Goal: Task Accomplishment & Management: Use online tool/utility

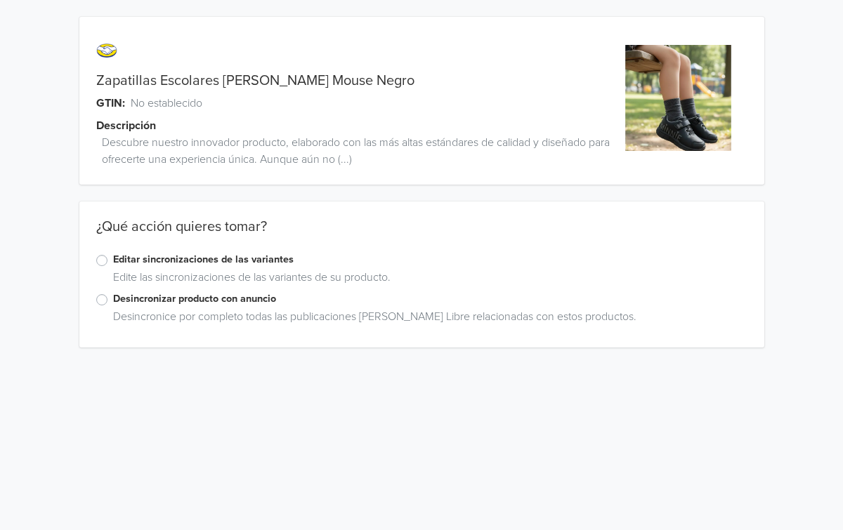
click at [113, 262] on label "Editar sincronizaciones de las variantes" at bounding box center [430, 259] width 634 height 15
click at [0, 0] on input "Editar sincronizaciones de las variantes" at bounding box center [0, 0] width 0 height 0
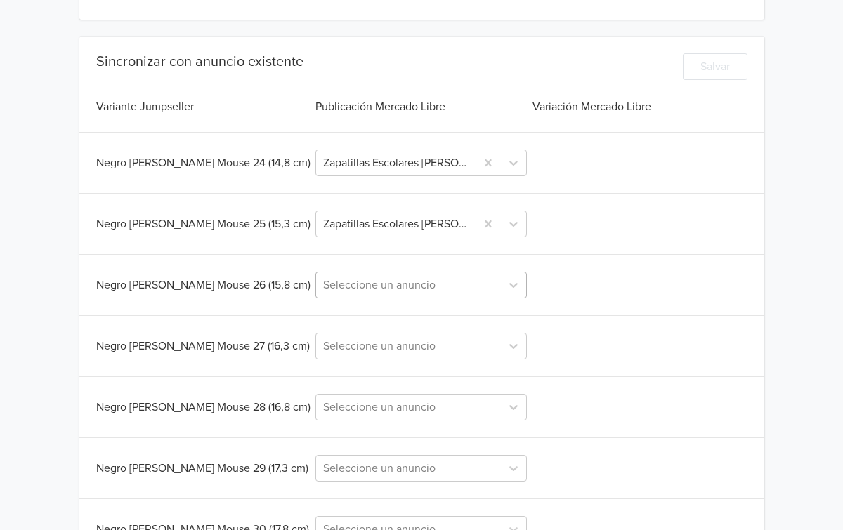
scroll to position [332, 0]
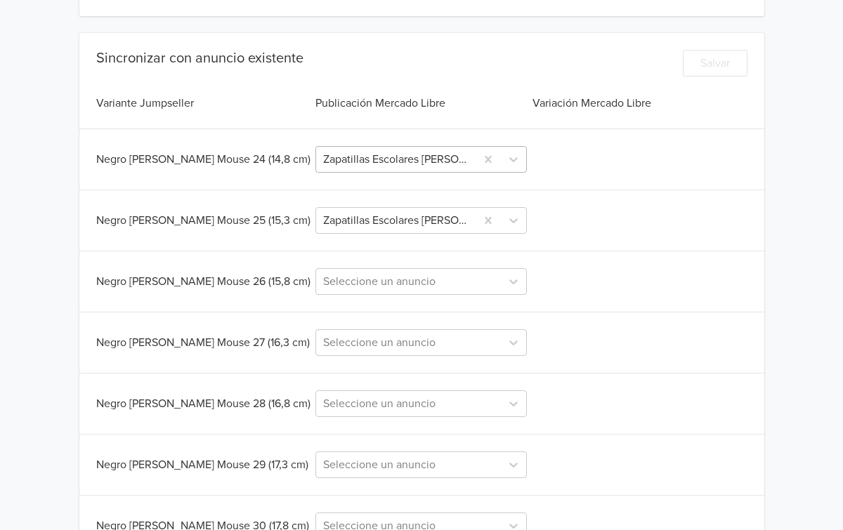
click at [464, 165] on div at bounding box center [395, 160] width 145 height 20
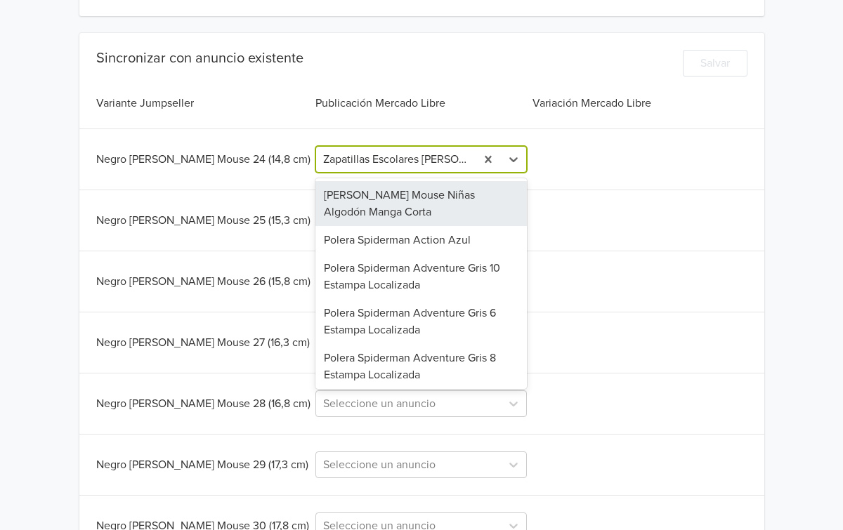
type input "v"
paste input "Zapatillas Escolares [PERSON_NAME] Mouse Negro"
type input "Zapatillas Escolares [PERSON_NAME] Mouse Negro"
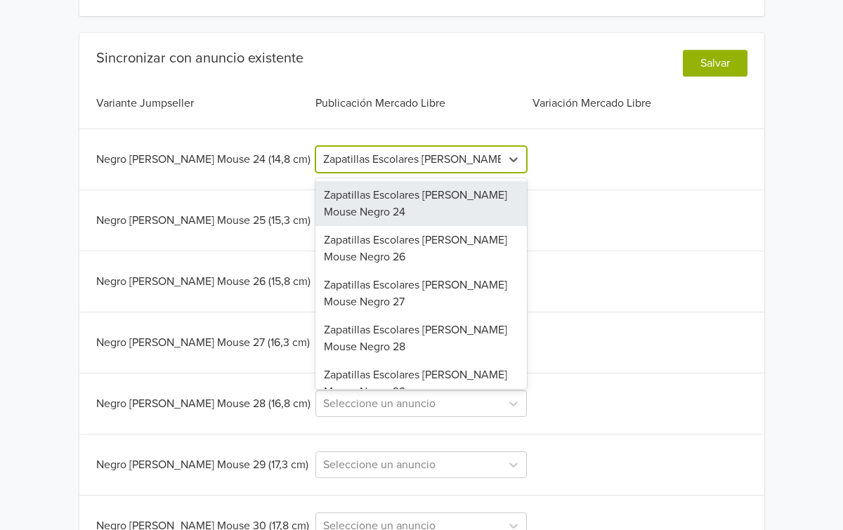
scroll to position [0, 25]
click at [418, 200] on div "Zapatillas Escolares [PERSON_NAME] Mouse Negro 24" at bounding box center [420, 203] width 211 height 45
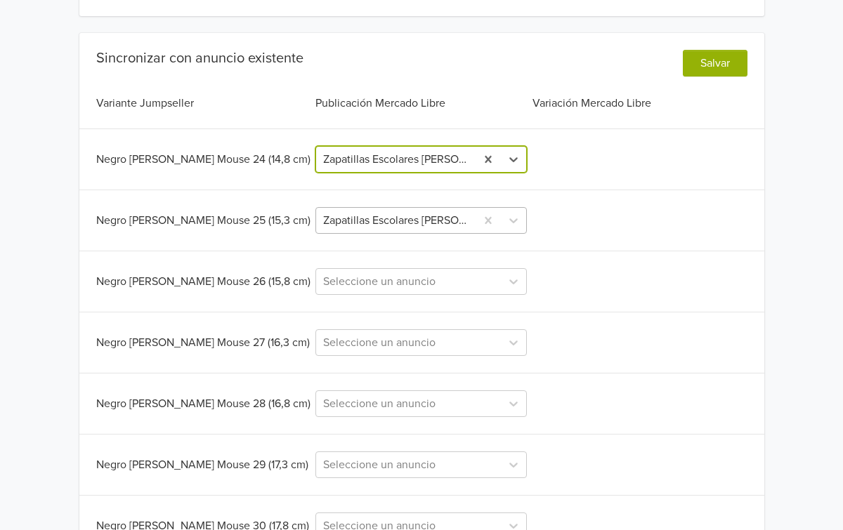
click at [419, 216] on div at bounding box center [395, 221] width 145 height 20
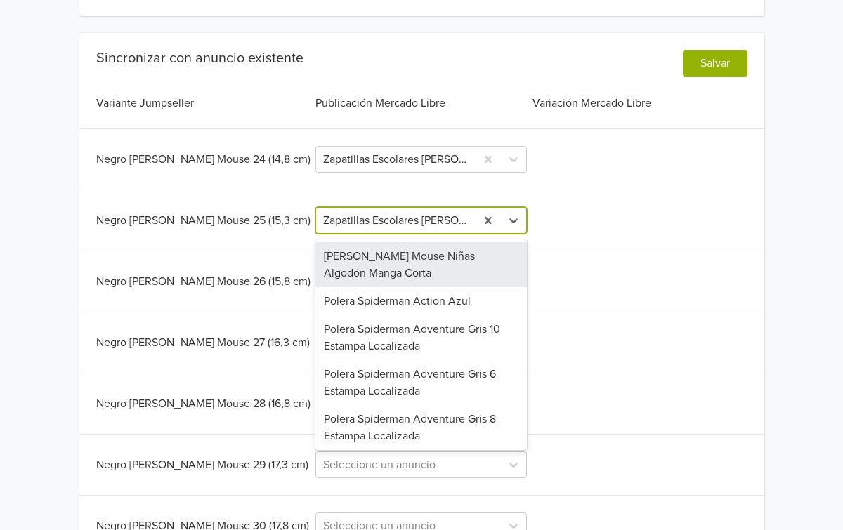
paste input "Zapatillas Escolares [PERSON_NAME] Mouse Negro"
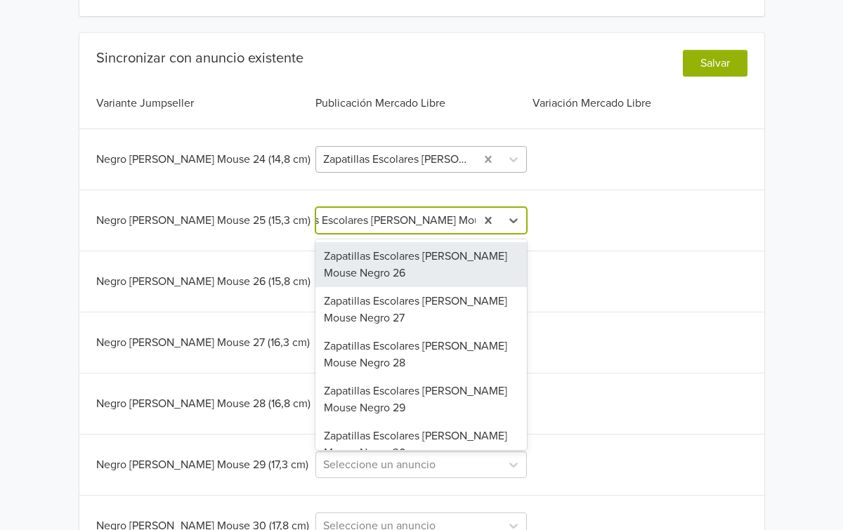
type input "Zapatillas Escolares [PERSON_NAME] Mouse Negro"
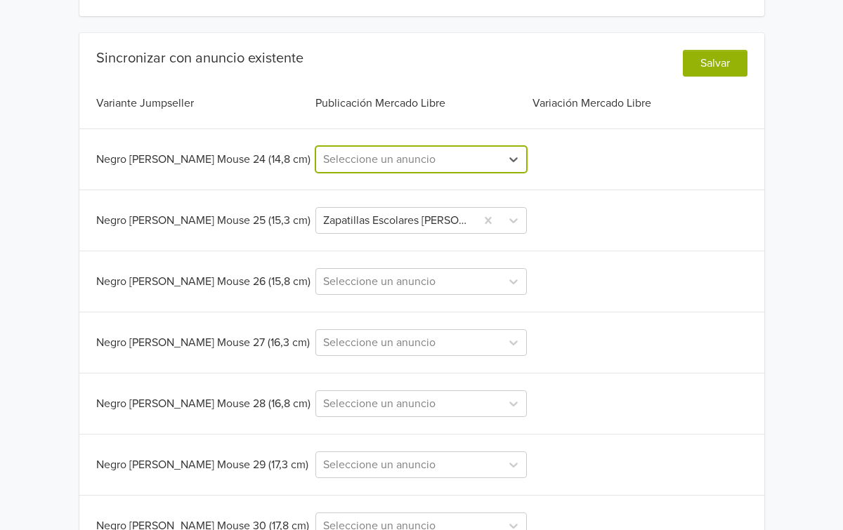
scroll to position [0, 0]
click at [433, 166] on div at bounding box center [408, 160] width 171 height 20
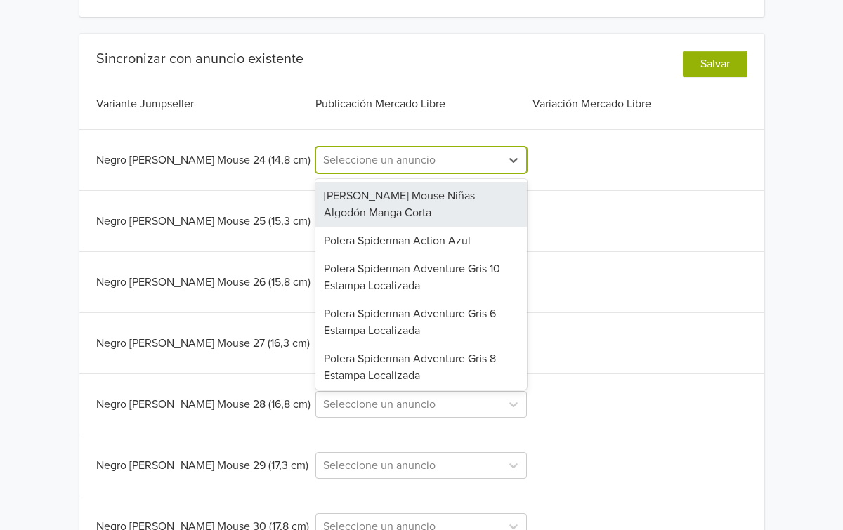
scroll to position [329, 0]
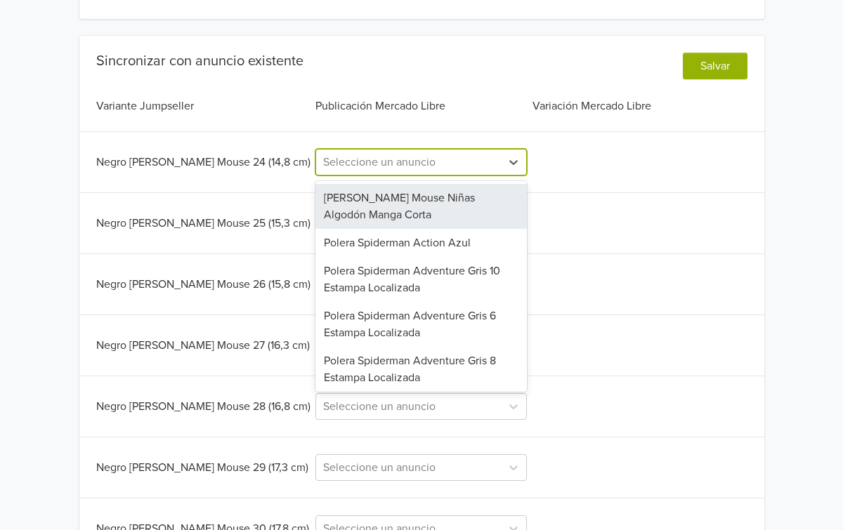
paste input "Zapatillas Escolares [PERSON_NAME] Mouse Negro"
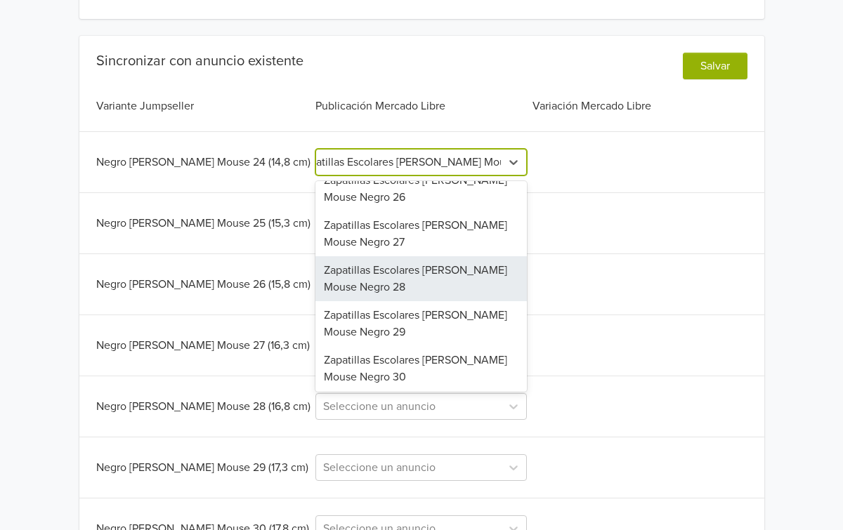
scroll to position [0, 0]
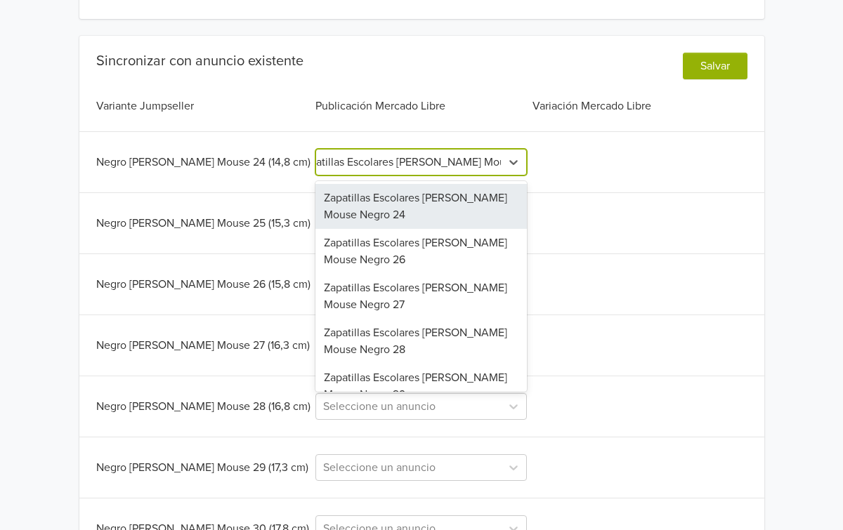
type input "Zapatillas Escolares [PERSON_NAME] Mouse Negro"
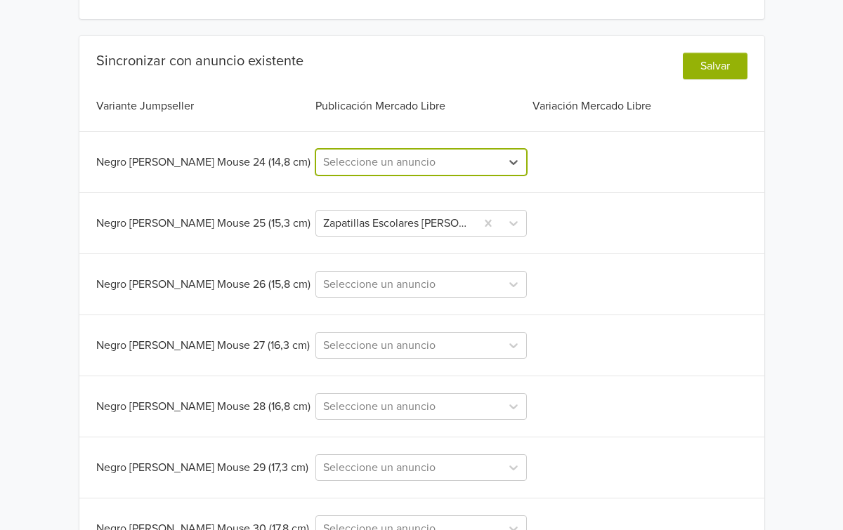
paste input "Zapatillas Escolares [PERSON_NAME] Mouse Negro"
type input "Zapatillas Escolares [PERSON_NAME] Mouse Negro"
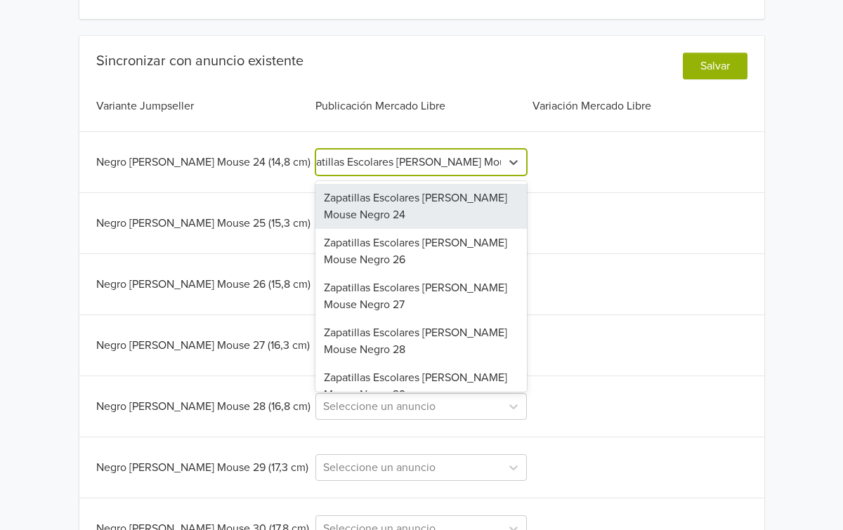
click at [381, 203] on div "Zapatillas Escolares [PERSON_NAME] Mouse Negro 24" at bounding box center [420, 206] width 211 height 45
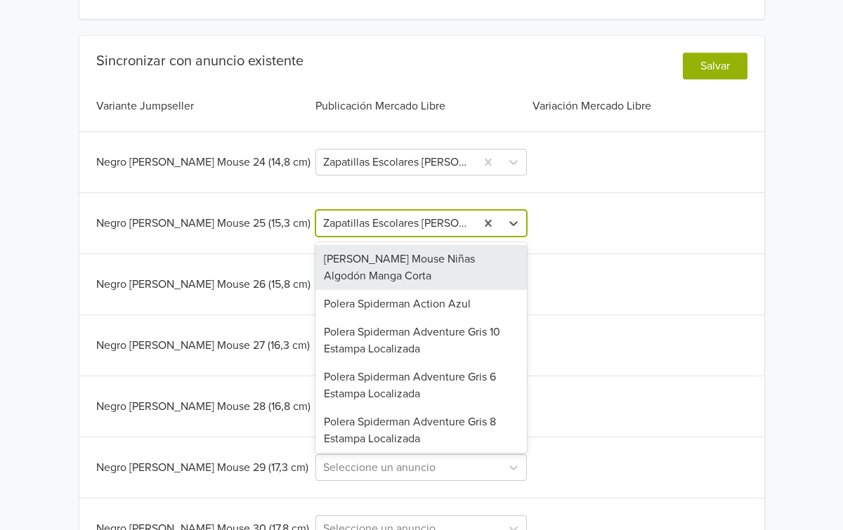
click at [379, 226] on div at bounding box center [395, 224] width 145 height 20
paste input "Zapatillas Escolares [PERSON_NAME] Mouse Negro"
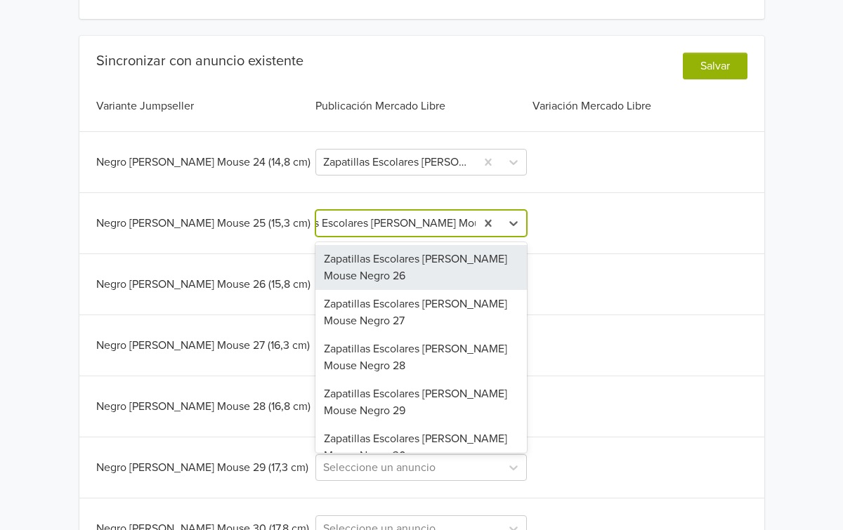
type input "Zapatillas Escolares [PERSON_NAME] Mouse Negro"
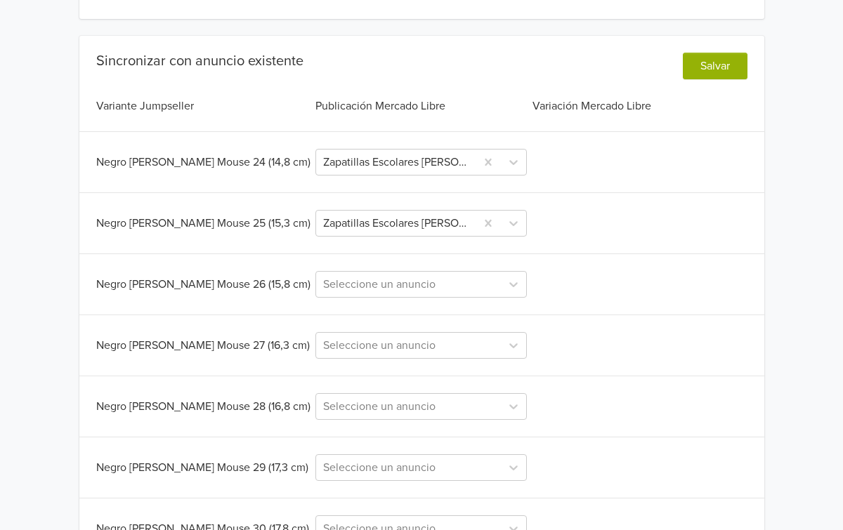
click at [575, 285] on div "Negro [PERSON_NAME] Mouse 26 (15,8 cm) Seleccione un anuncio" at bounding box center [421, 284] width 651 height 27
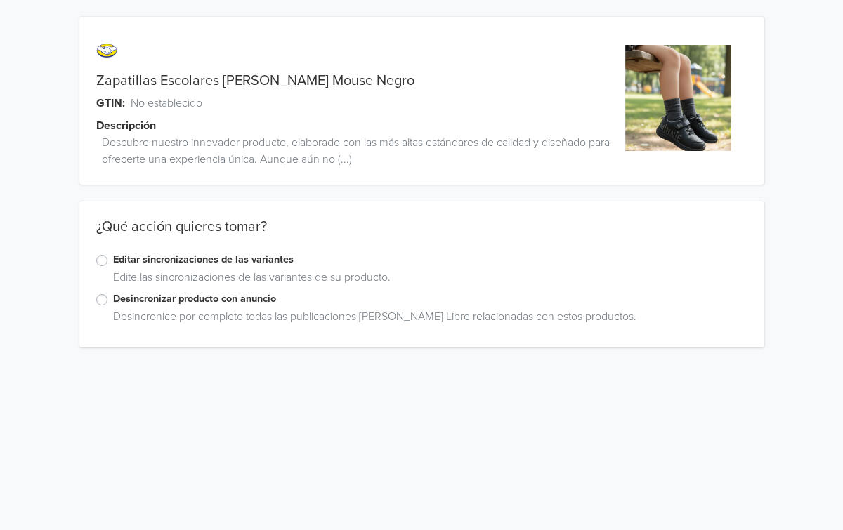
click at [113, 256] on label "Editar sincronizaciones de las variantes" at bounding box center [430, 259] width 634 height 15
click at [0, 0] on input "Editar sincronizaciones de las variantes" at bounding box center [0, 0] width 0 height 0
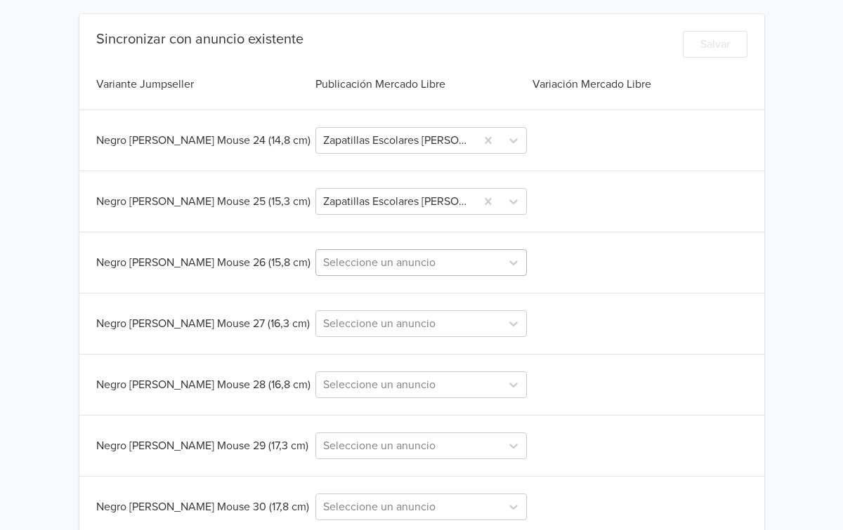
scroll to position [351, 0]
click at [468, 204] on div at bounding box center [395, 201] width 145 height 20
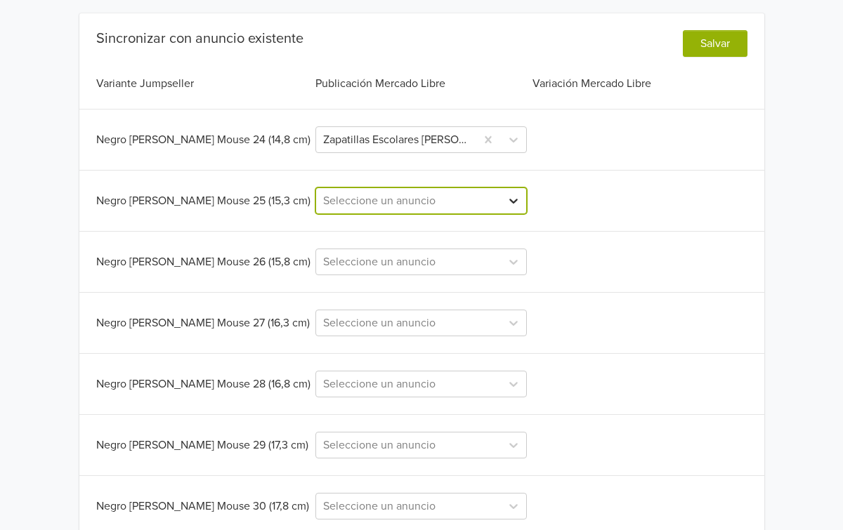
click at [515, 202] on icon at bounding box center [514, 201] width 8 height 5
click at [404, 192] on div at bounding box center [408, 201] width 171 height 20
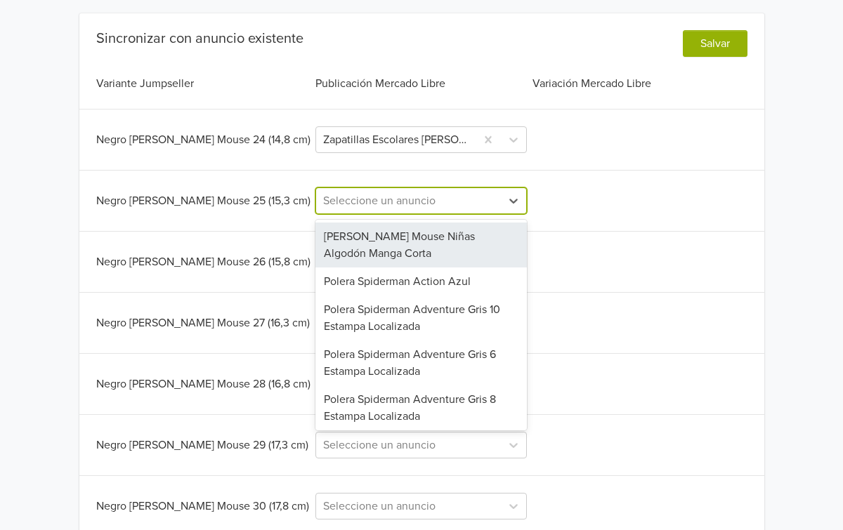
paste input "Zapatillas Escolares [PERSON_NAME] Mouse Negro"
type input "Zapatillas Escolares [PERSON_NAME] Mouse Negro"
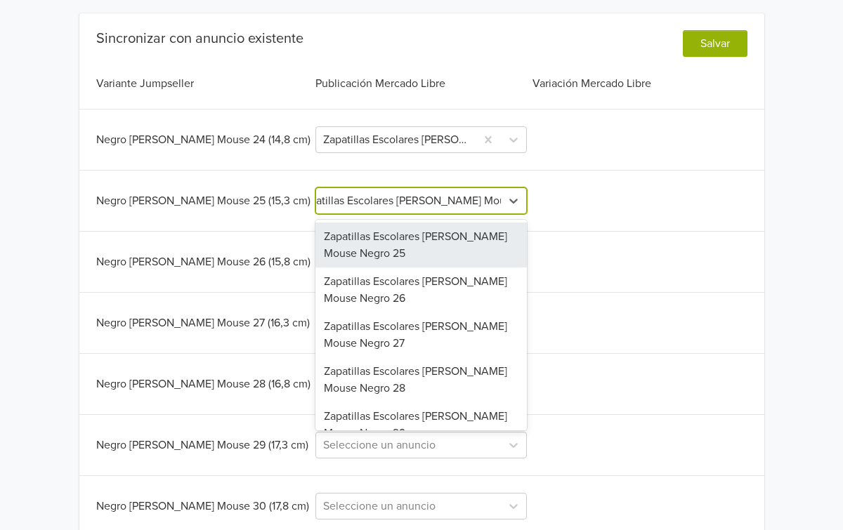
click at [399, 243] on div "Zapatillas Escolares [PERSON_NAME] Mouse Negro 25" at bounding box center [420, 245] width 211 height 45
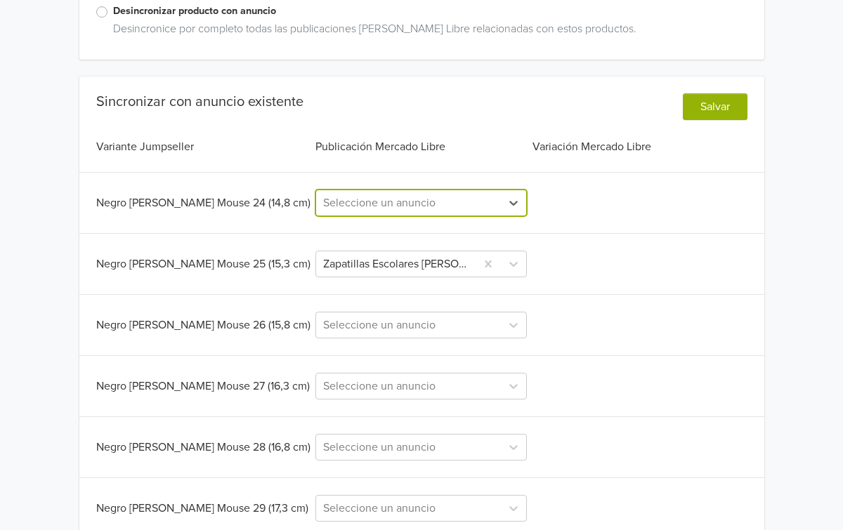
scroll to position [285, 0]
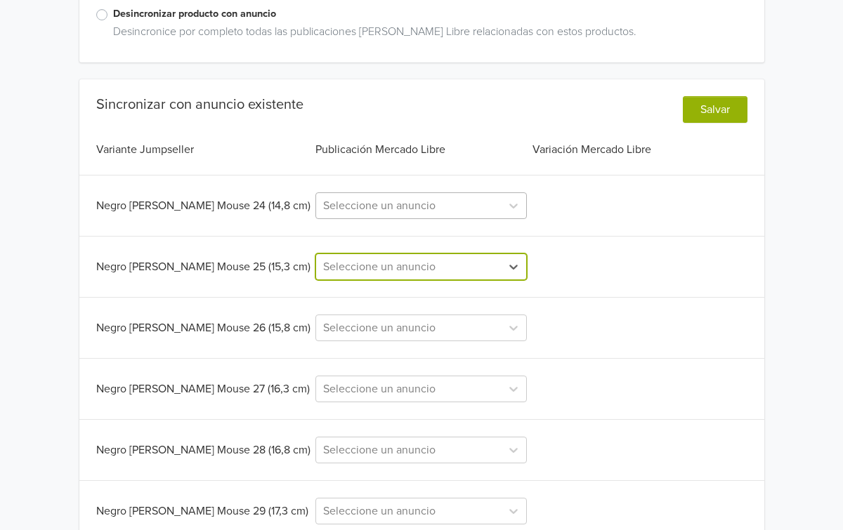
click at [386, 205] on div at bounding box center [408, 206] width 171 height 20
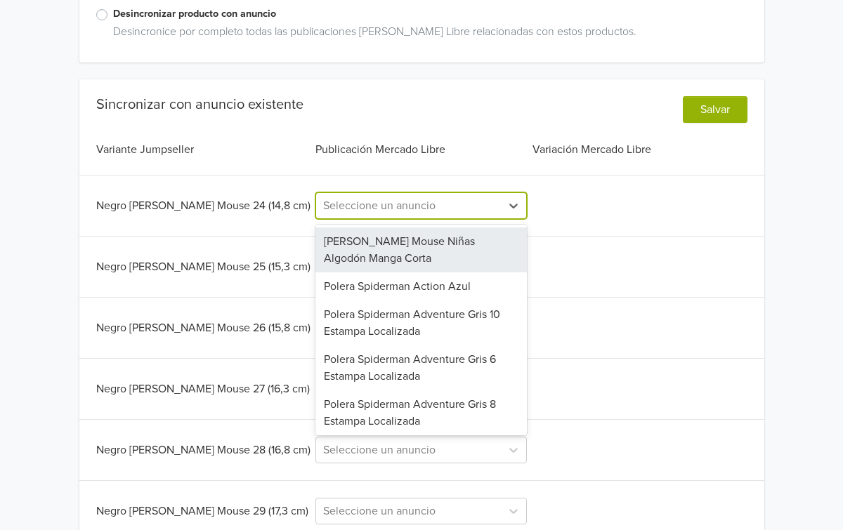
paste input "Zapatillas Escolares [PERSON_NAME] Mouse Negro"
type input "Zapatillas Escolares [PERSON_NAME] Mouse Negro"
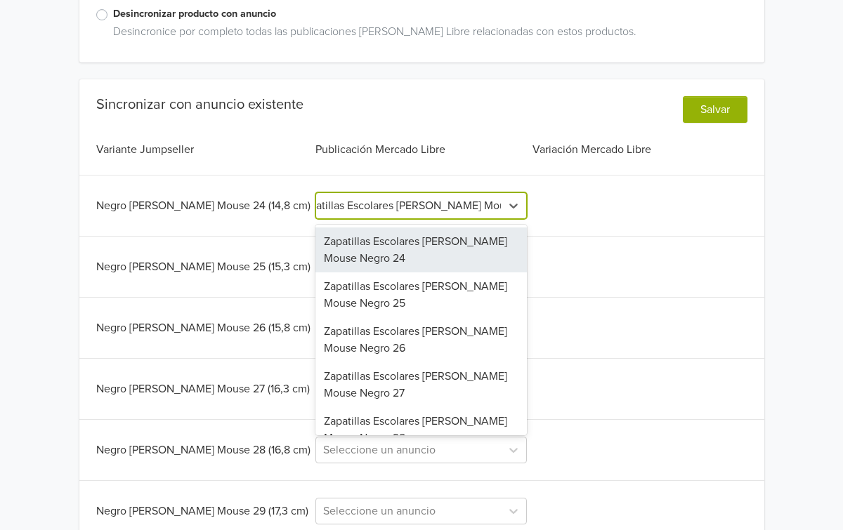
click at [406, 251] on div "Zapatillas Escolares [PERSON_NAME] Mouse Negro 24" at bounding box center [420, 250] width 211 height 45
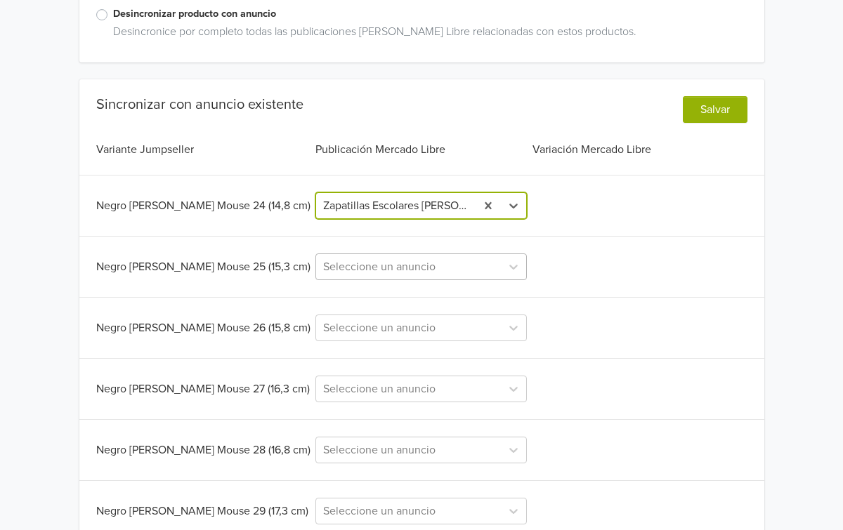
scroll to position [0, 0]
click at [398, 262] on div at bounding box center [408, 267] width 171 height 20
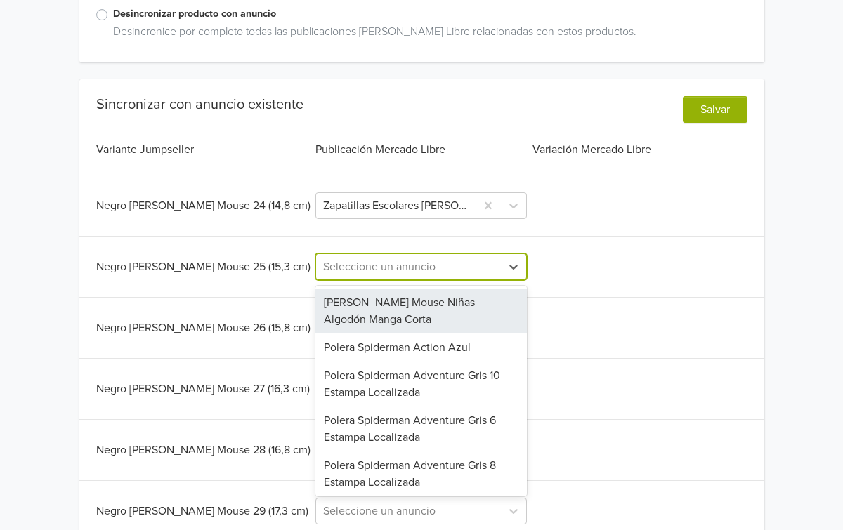
paste input "Zapatillas Escolares [PERSON_NAME] Mouse Negro"
type input "Zapatillas Escolares [PERSON_NAME] Mouse Negro"
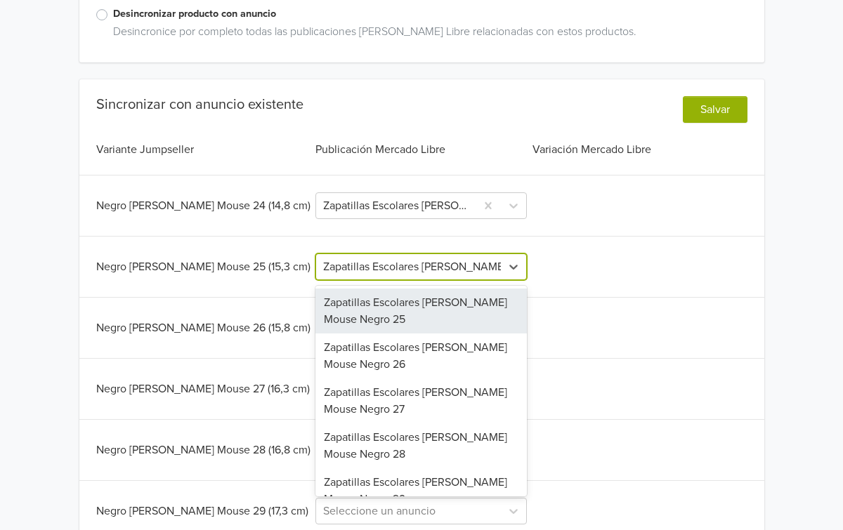
scroll to position [0, 25]
click at [402, 303] on div "Zapatillas Escolares [PERSON_NAME] Mouse Negro 25" at bounding box center [420, 311] width 211 height 45
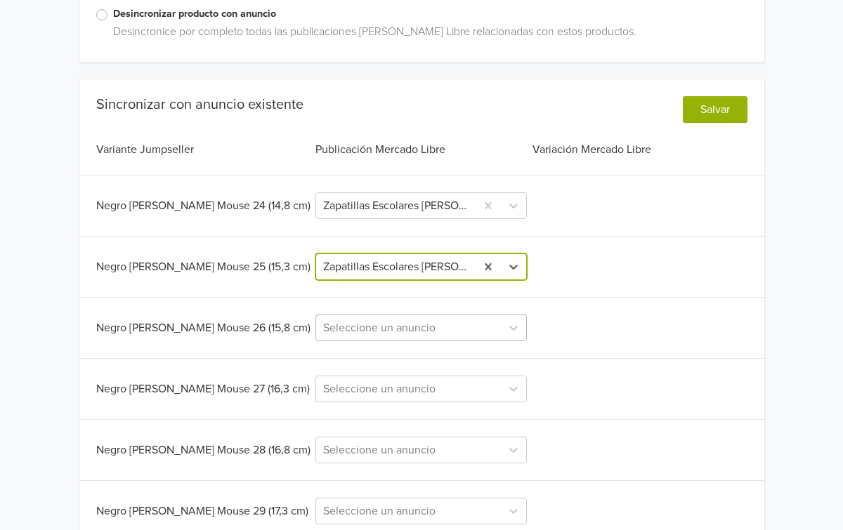
click at [397, 332] on div "Seleccione un anuncio" at bounding box center [420, 328] width 211 height 27
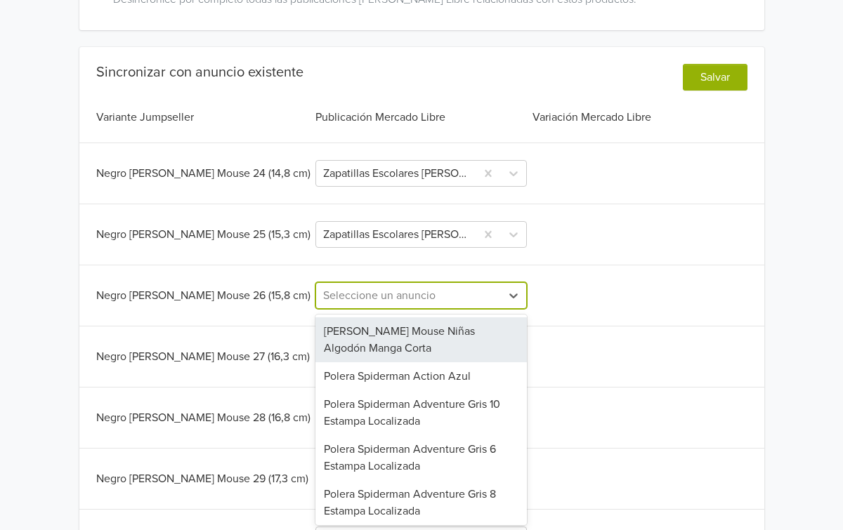
scroll to position [318, 0]
paste input "Zapatillas Escolares [PERSON_NAME] Mouse Negro"
type input "Zapatillas Escolares [PERSON_NAME] Mouse Negro"
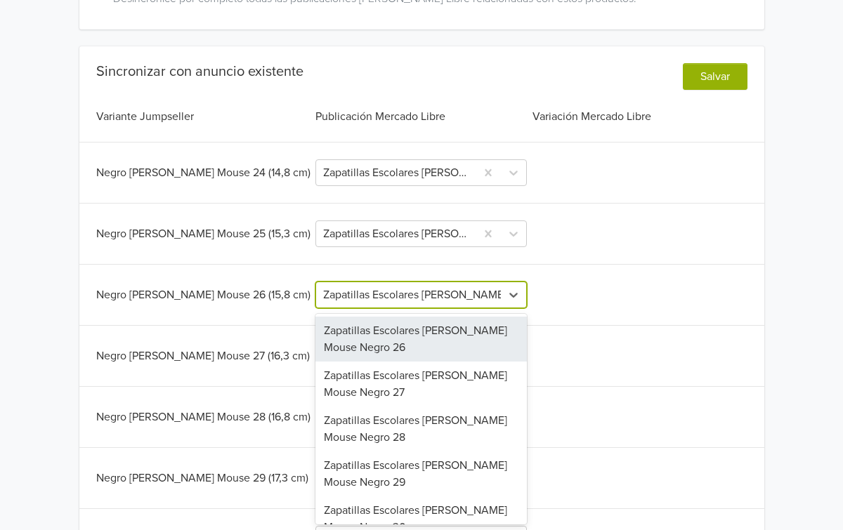
scroll to position [0, 25]
click at [396, 332] on div "Zapatillas Escolares [PERSON_NAME] Mouse Negro 26" at bounding box center [420, 339] width 211 height 45
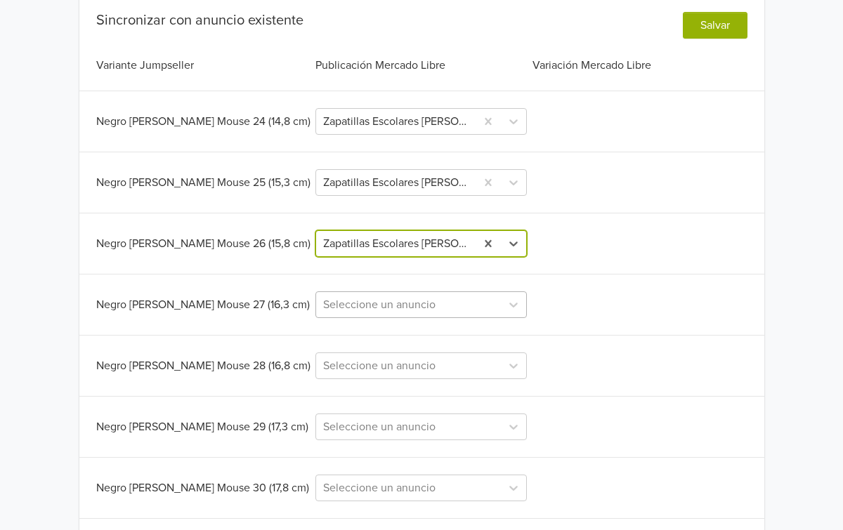
click at [388, 318] on div "Seleccione un anuncio" at bounding box center [420, 305] width 211 height 27
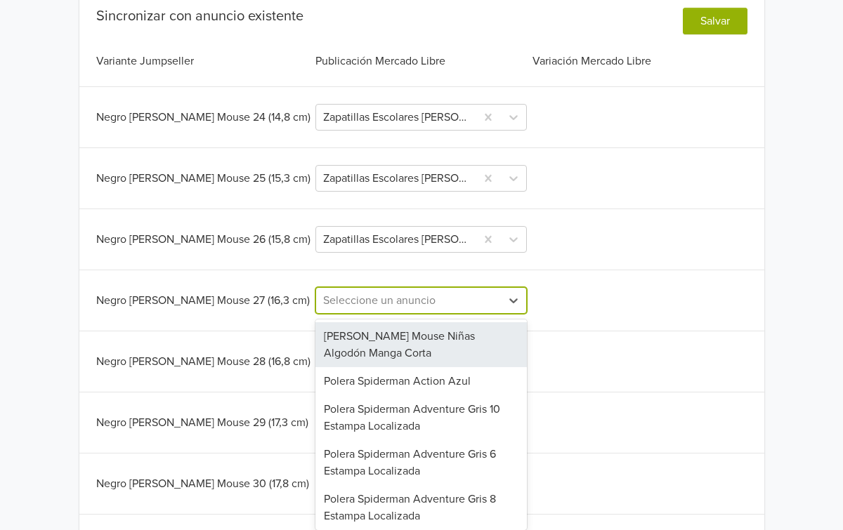
scroll to position [379, 0]
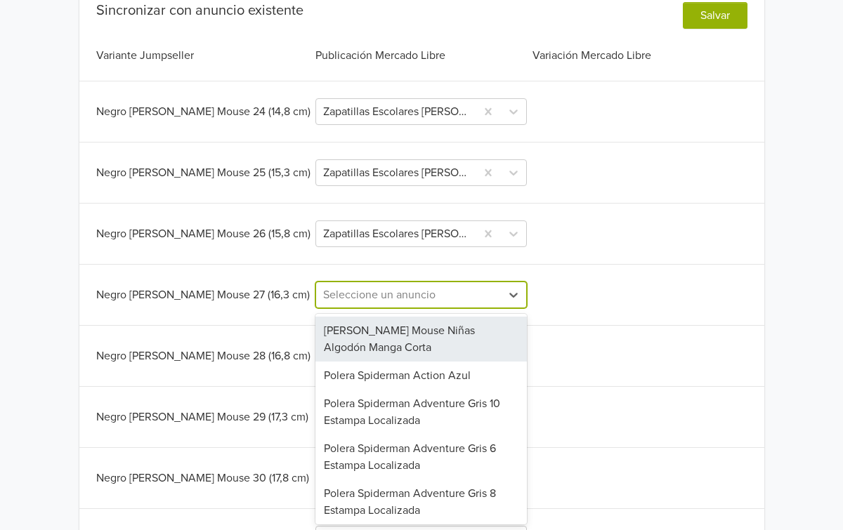
paste input "Zapatillas Escolares [PERSON_NAME] Mouse Negro"
type input "Zapatillas Escolares [PERSON_NAME] Mouse Negro"
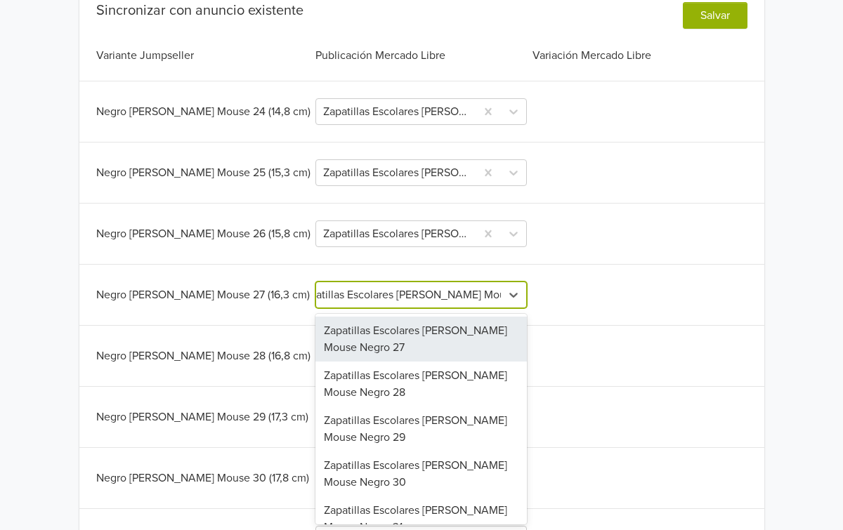
click at [404, 348] on div "Zapatillas Escolares [PERSON_NAME] Mouse Negro 27" at bounding box center [420, 339] width 211 height 45
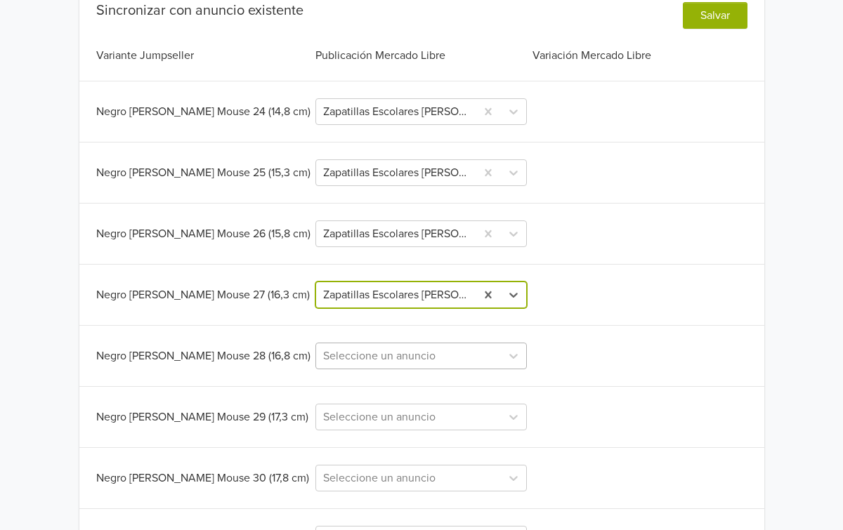
click at [396, 362] on div "Seleccione un anuncio" at bounding box center [420, 356] width 211 height 27
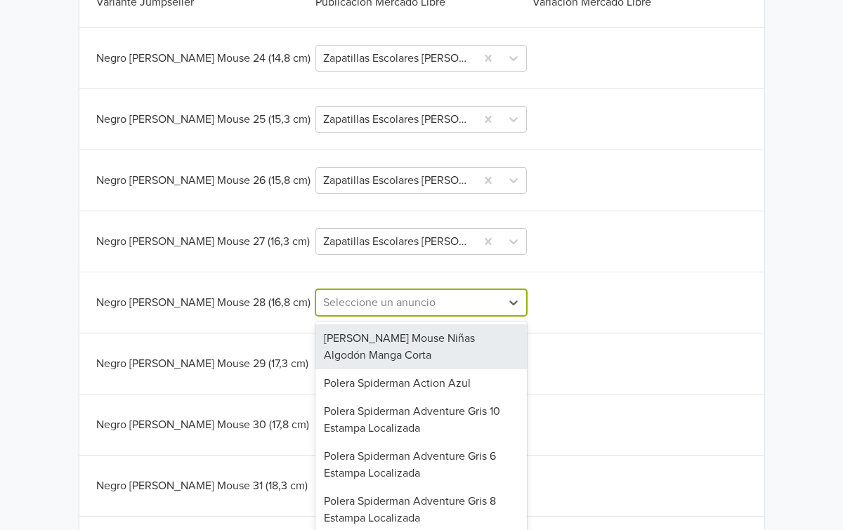
scroll to position [440, 0]
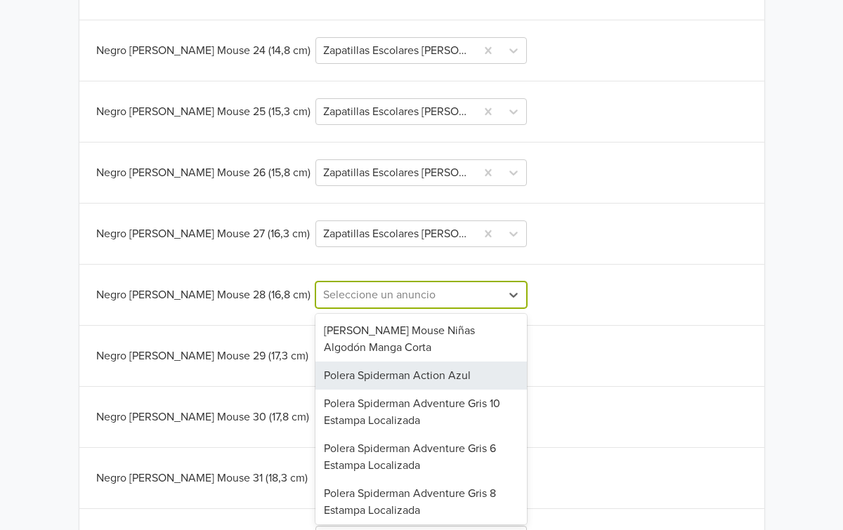
paste input "Zapatillas Escolares [PERSON_NAME] Mouse Negro"
type input "Zapatillas Escolares [PERSON_NAME] Mouse Negro"
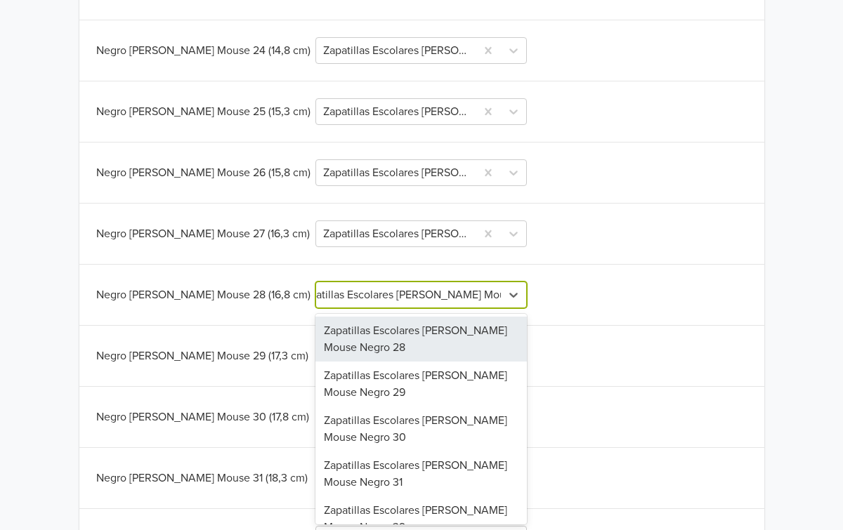
click at [400, 355] on div "Zapatillas Escolares [PERSON_NAME] Mouse Negro 28" at bounding box center [420, 339] width 211 height 45
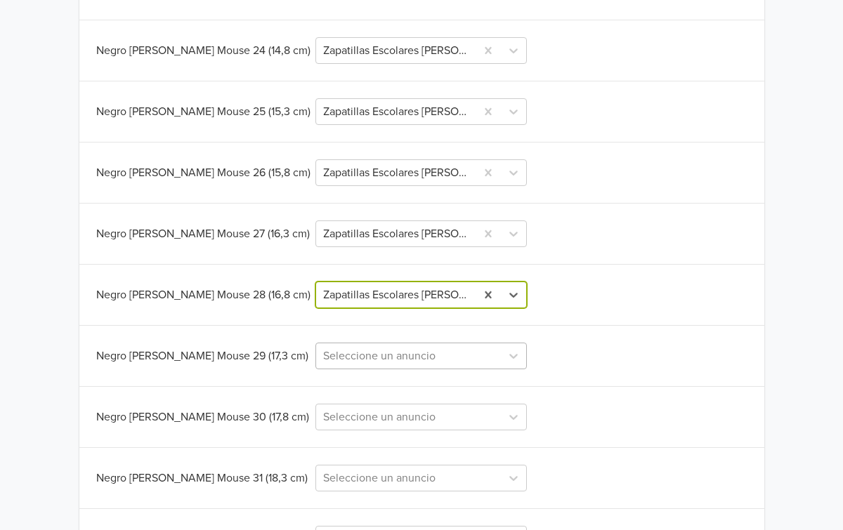
click at [402, 358] on div "Seleccione un anuncio" at bounding box center [420, 356] width 211 height 27
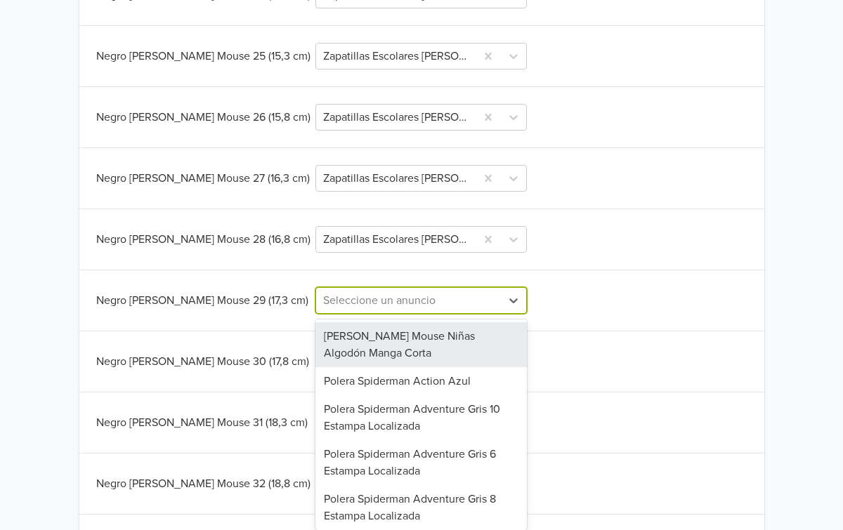
scroll to position [502, 0]
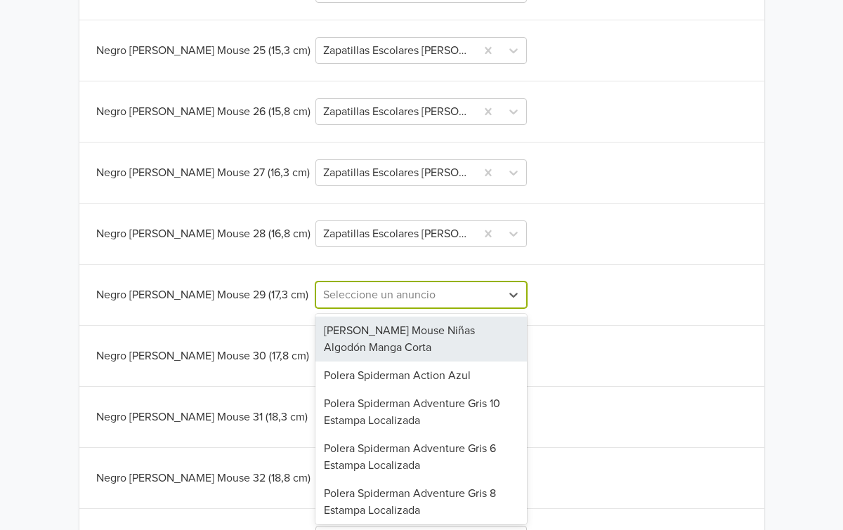
paste input "Zapatillas Escolares [PERSON_NAME] Mouse Negro"
type input "Zapatillas Escolares [PERSON_NAME] Mouse Negro"
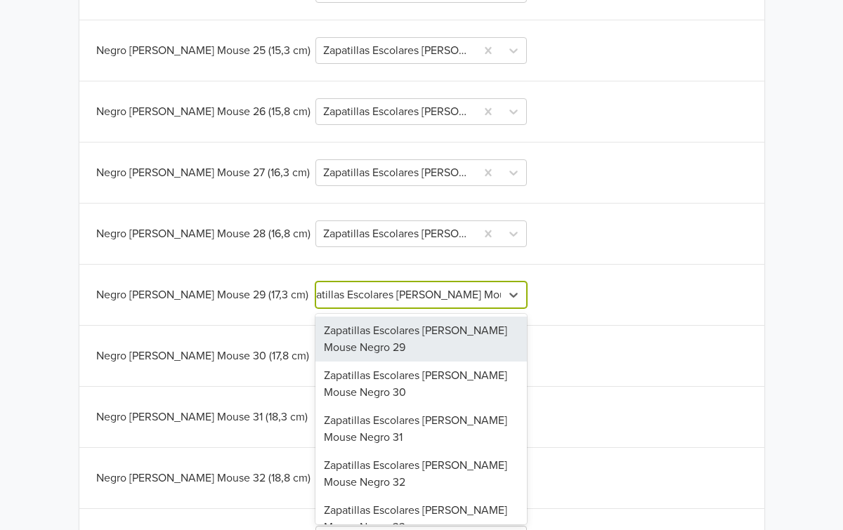
click at [400, 353] on div "Zapatillas Escolares [PERSON_NAME] Mouse Negro 29" at bounding box center [420, 339] width 211 height 45
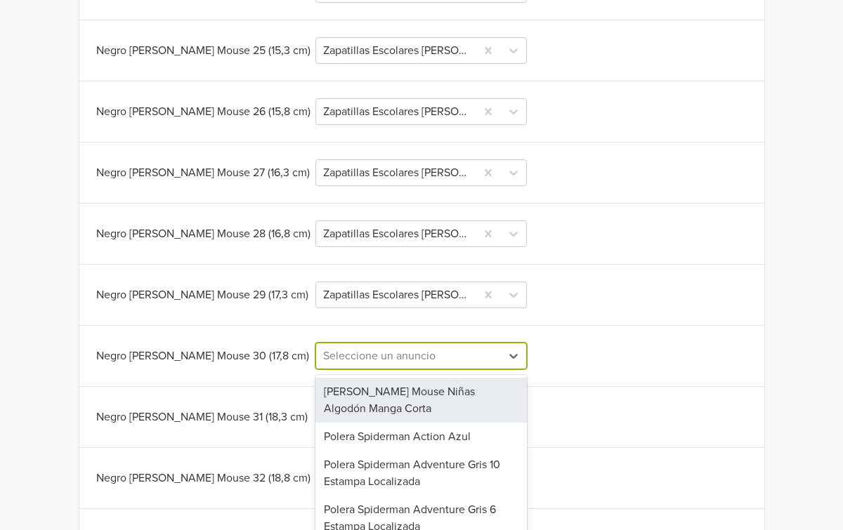
click at [400, 353] on div "Polera Minnie Mouse Niñas Algodón Manga Corta, 1 of 61. 61 results available. U…" at bounding box center [420, 356] width 211 height 27
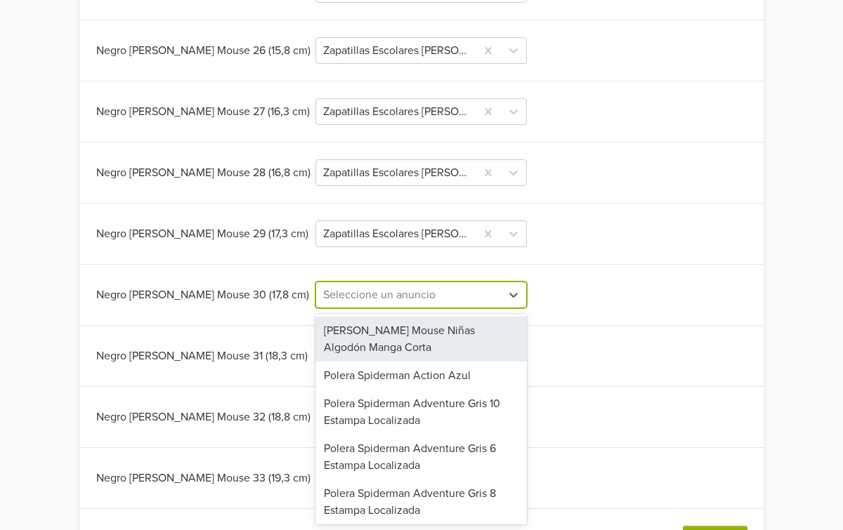
paste input "Zapatillas Escolares [PERSON_NAME] Mouse Negro"
type input "Zapatillas Escolares [PERSON_NAME] Mouse Negro"
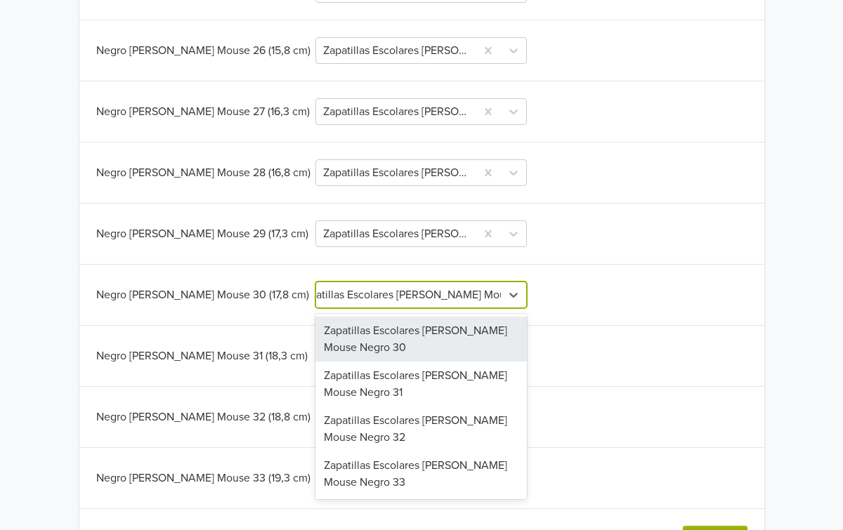
click at [400, 353] on div "Zapatillas Escolares [PERSON_NAME] Mouse Negro 30" at bounding box center [420, 339] width 211 height 45
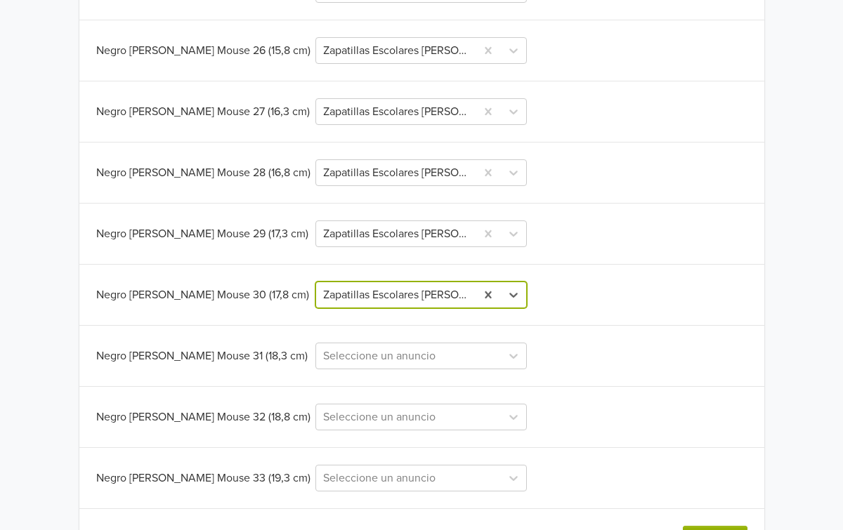
scroll to position [0, 0]
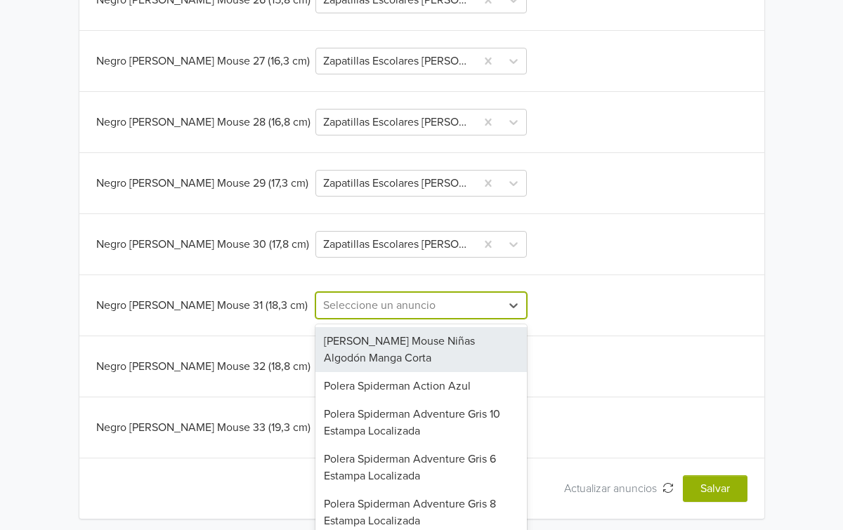
click at [400, 319] on div "Polera Minnie Mouse Niñas Algodón Manga Corta, 1 of 61. 61 results available. U…" at bounding box center [420, 305] width 211 height 27
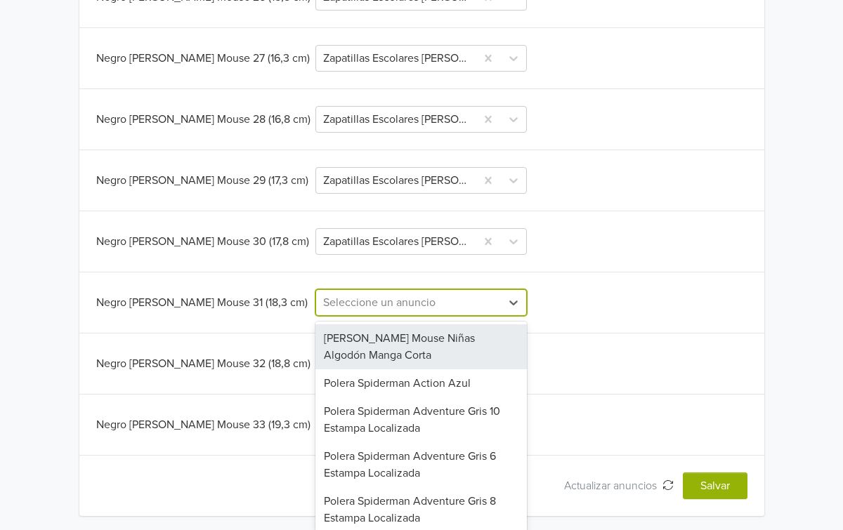
scroll to position [619, 0]
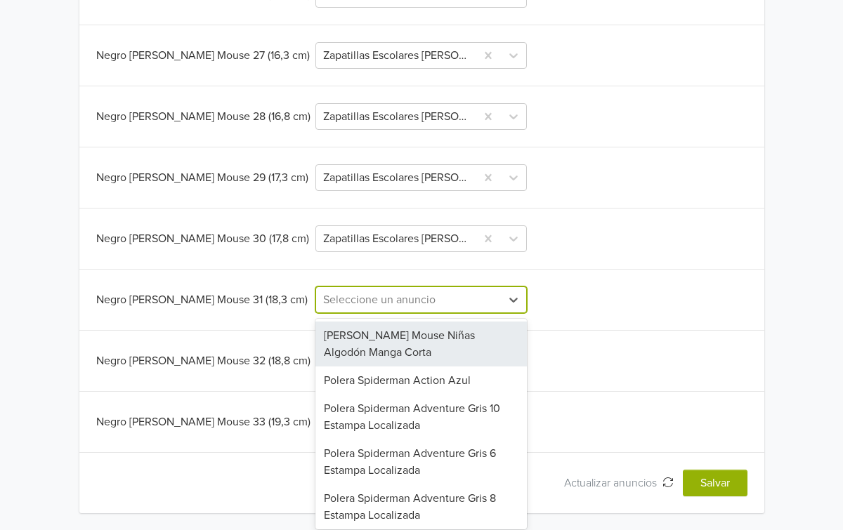
paste input "Zapatillas Escolares [PERSON_NAME] Mouse Negro"
type input "Zapatillas Escolares [PERSON_NAME] Mouse Negro"
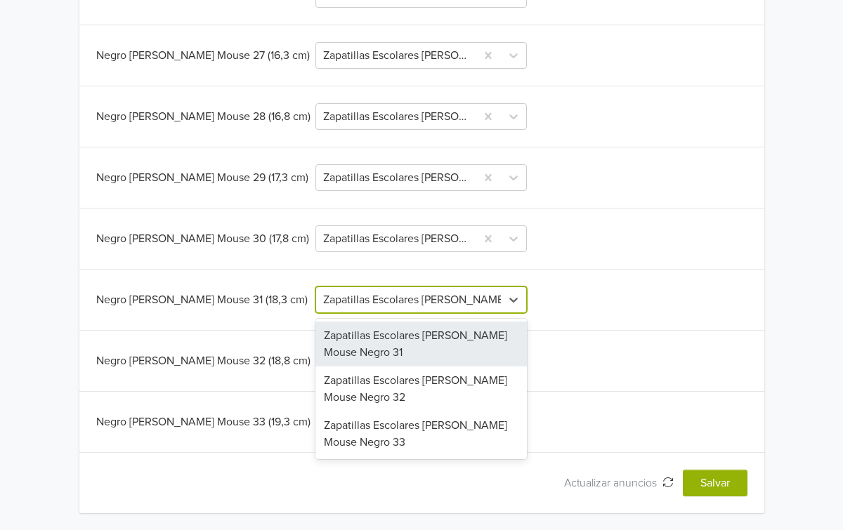
scroll to position [0, 25]
click at [400, 353] on div "Zapatillas Escolares [PERSON_NAME] Mouse Negro 31" at bounding box center [420, 344] width 211 height 45
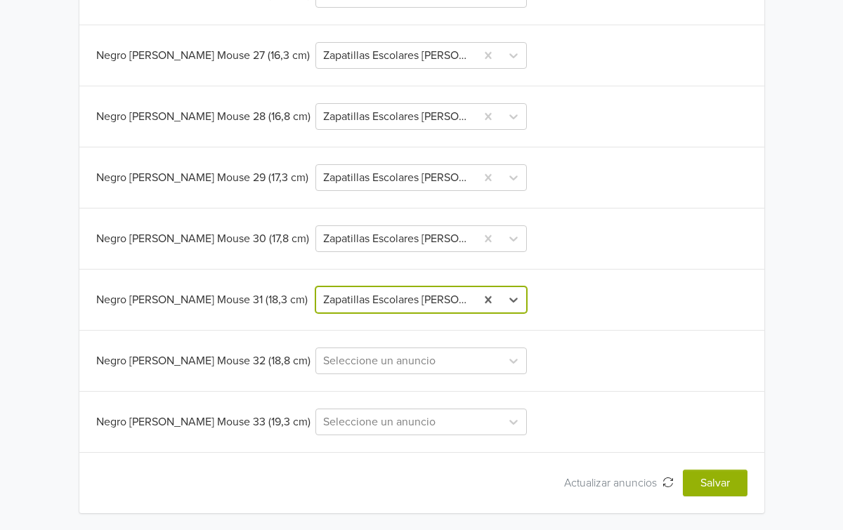
scroll to position [0, 0]
click at [399, 357] on div at bounding box center [408, 361] width 171 height 20
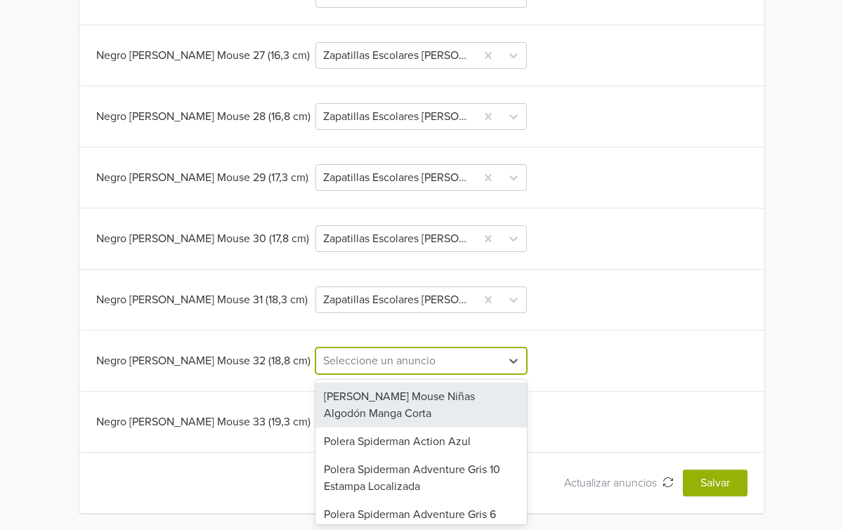
paste input "Zapatillas Escolares [PERSON_NAME] Mouse Negro"
type input "Zapatillas Escolares [PERSON_NAME] Mouse Negro"
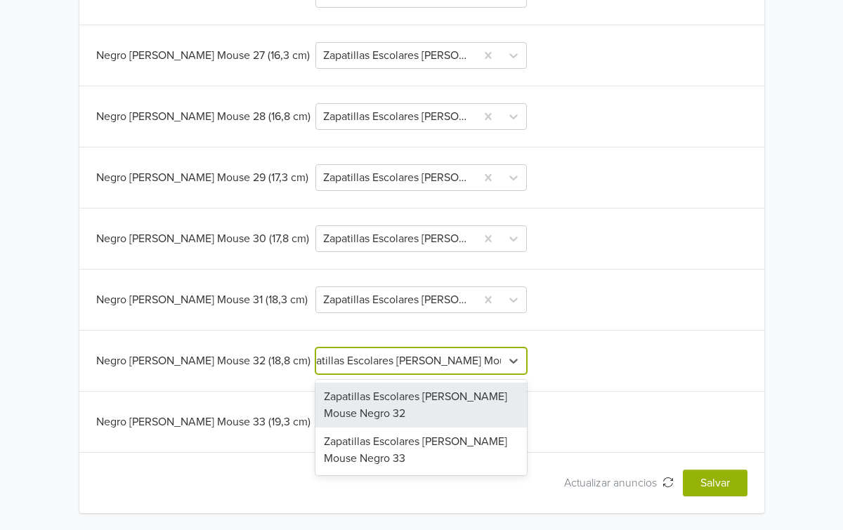
click at [393, 414] on div "Zapatillas Escolares [PERSON_NAME] Mouse Negro 32" at bounding box center [420, 405] width 211 height 45
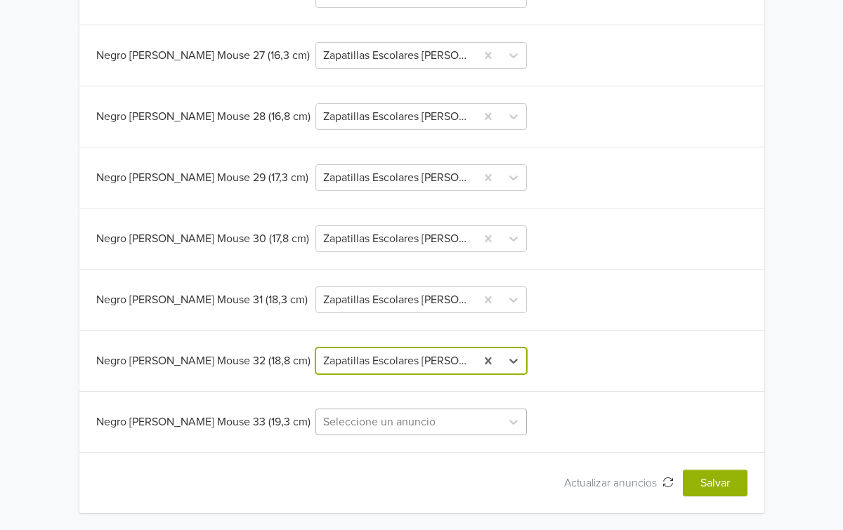
scroll to position [740, 0]
click at [388, 424] on div "Seleccione un anuncio" at bounding box center [420, 422] width 211 height 27
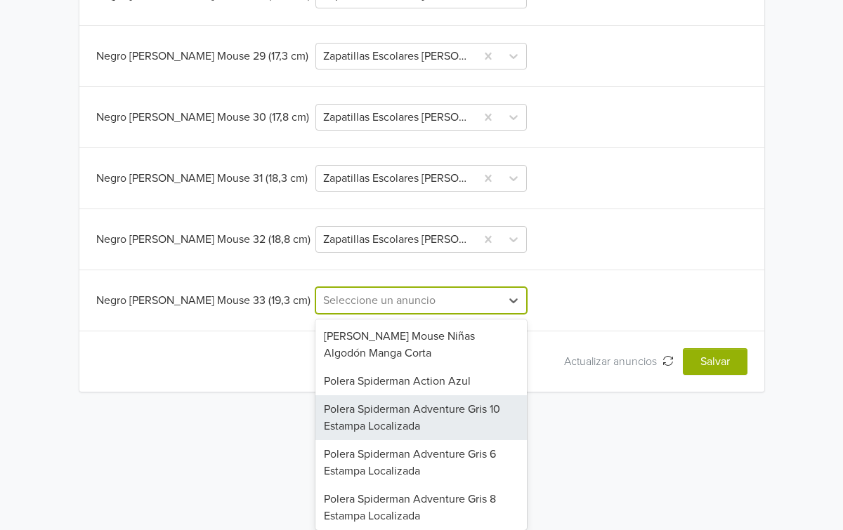
paste input "Zapatillas Escolares [PERSON_NAME] Mouse Negro"
type input "Zapatillas Escolares [PERSON_NAME] Mouse Negro"
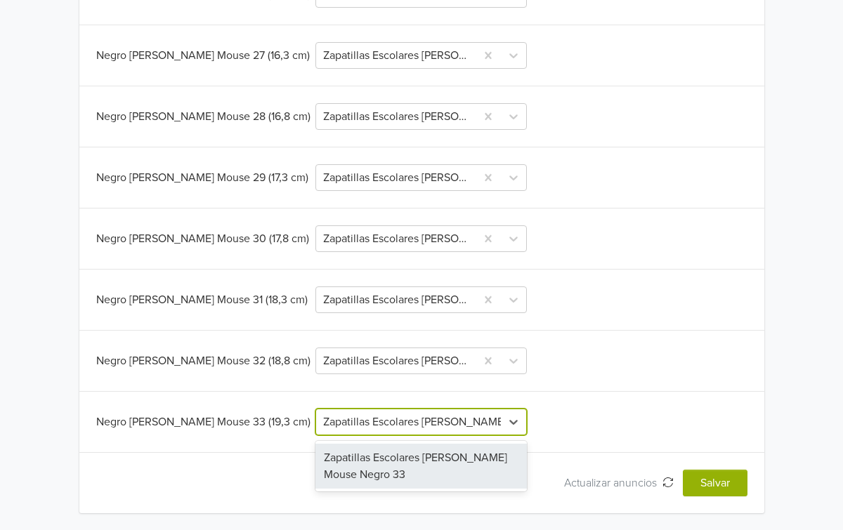
scroll to position [0, 0]
click at [379, 459] on div "Zapatillas Escolares [PERSON_NAME] Mouse Negro 33" at bounding box center [420, 466] width 211 height 45
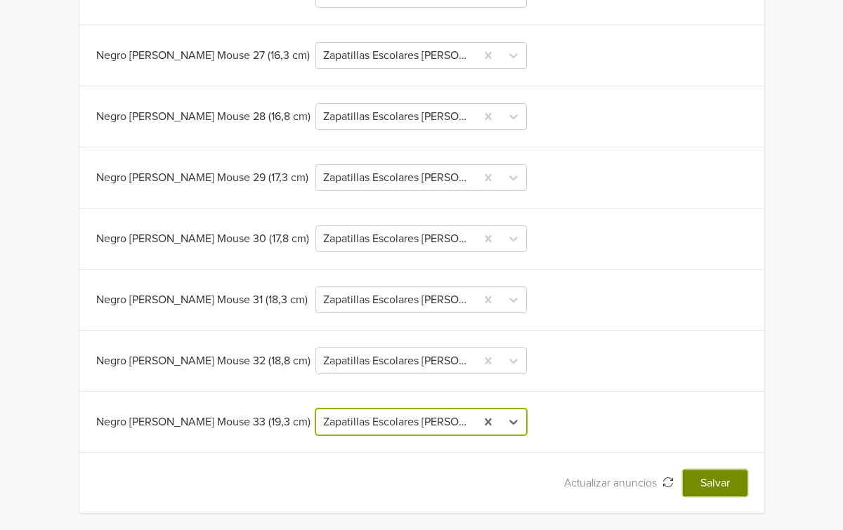
click at [714, 486] on button "Salvar" at bounding box center [715, 483] width 65 height 27
